Goal: Transaction & Acquisition: Purchase product/service

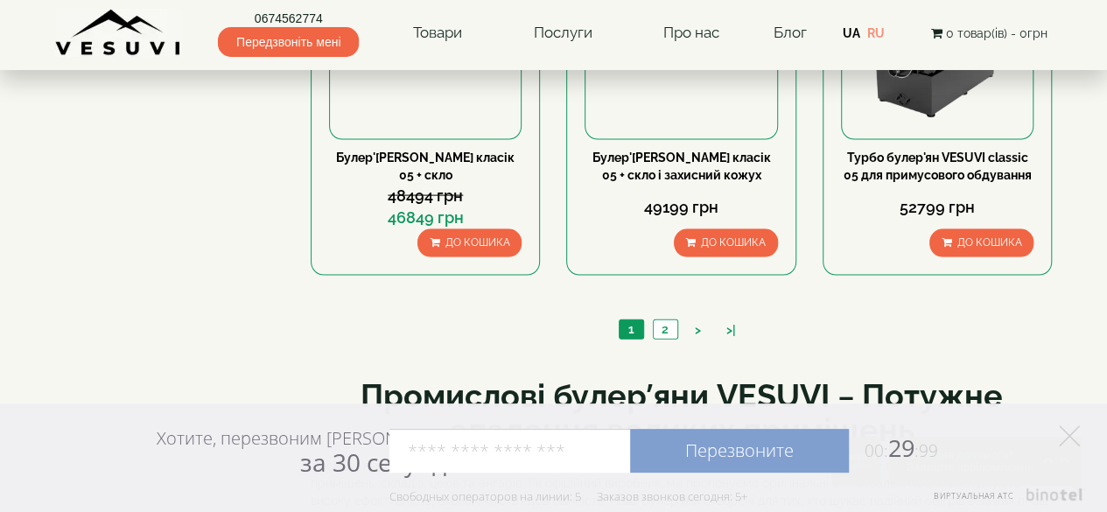
scroll to position [1750, 0]
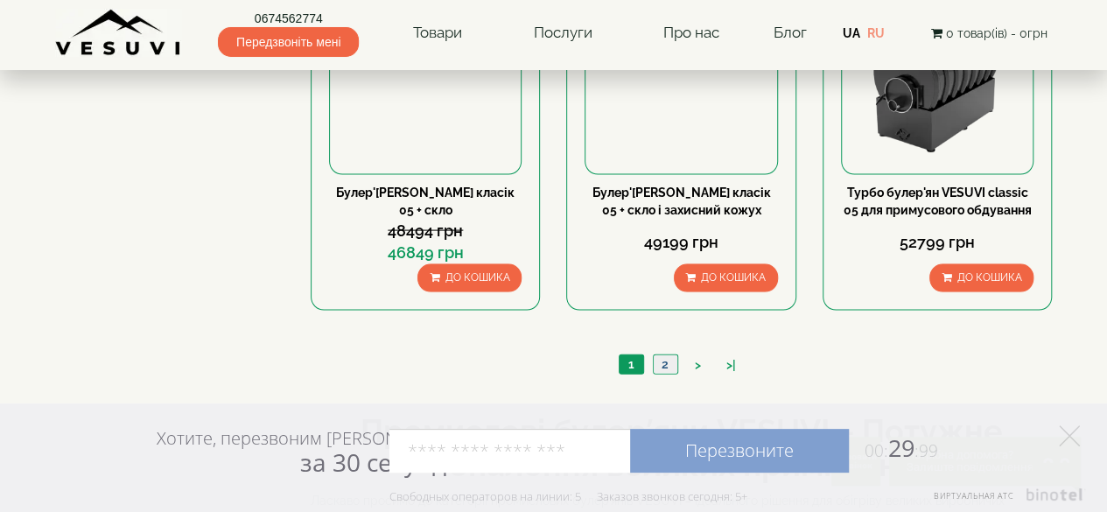
click at [661, 355] on link "2" at bounding box center [665, 364] width 24 height 18
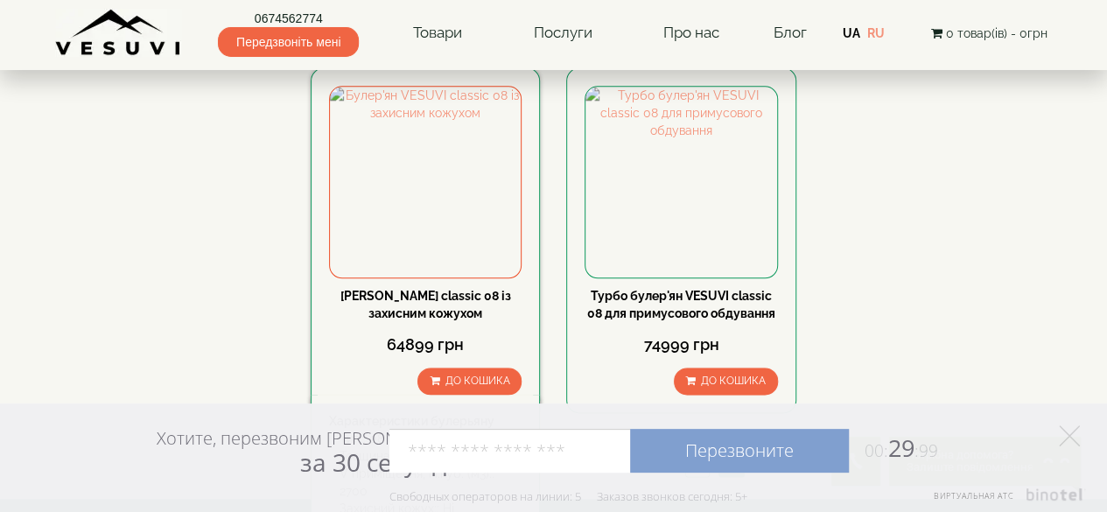
scroll to position [875, 0]
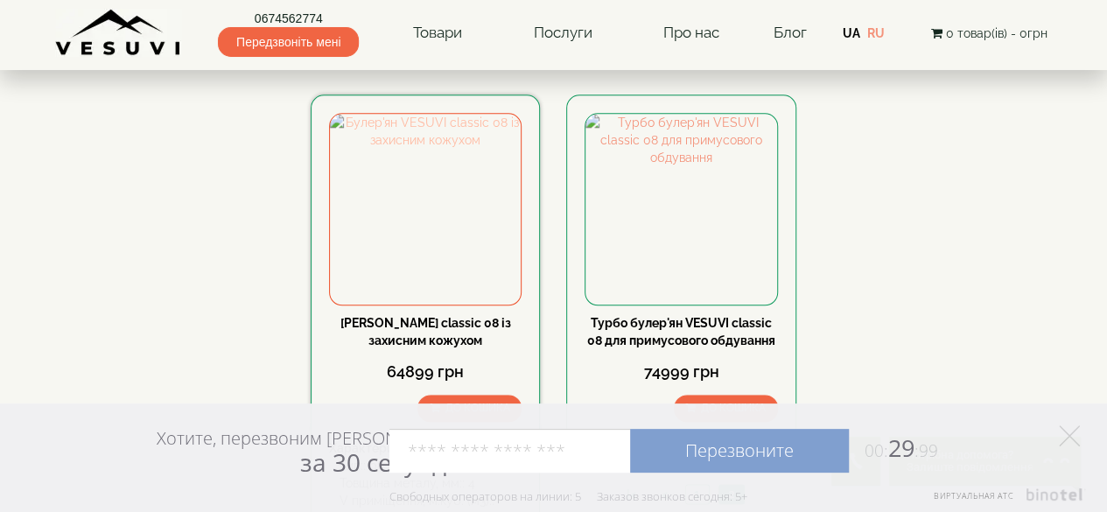
click at [441, 222] on img at bounding box center [425, 209] width 191 height 191
